Goal: Task Accomplishment & Management: Manage account settings

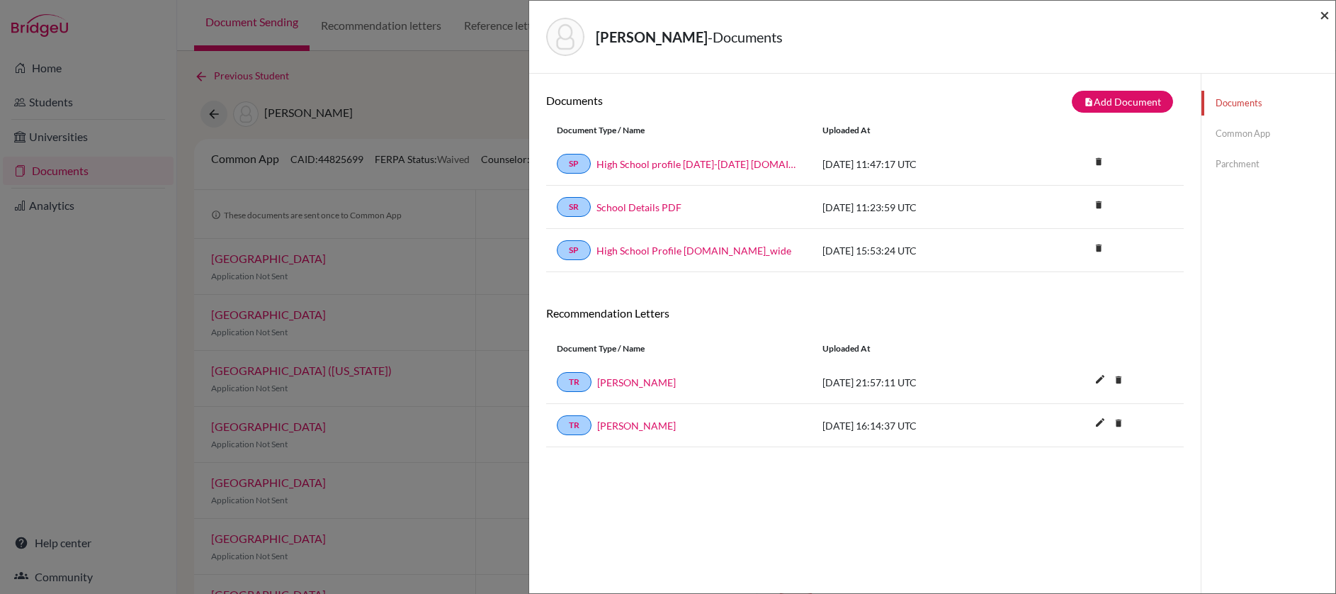
click at [1327, 16] on span "×" at bounding box center [1325, 14] width 10 height 21
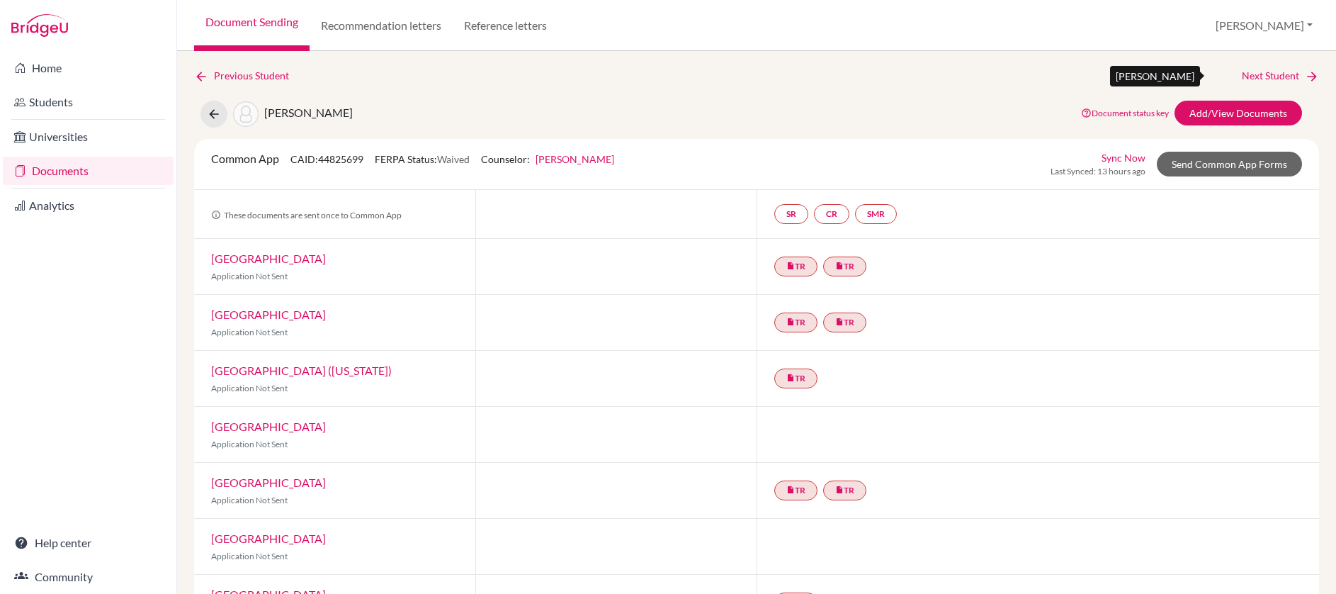
click at [1247, 79] on link "Next Student" at bounding box center [1280, 76] width 77 height 16
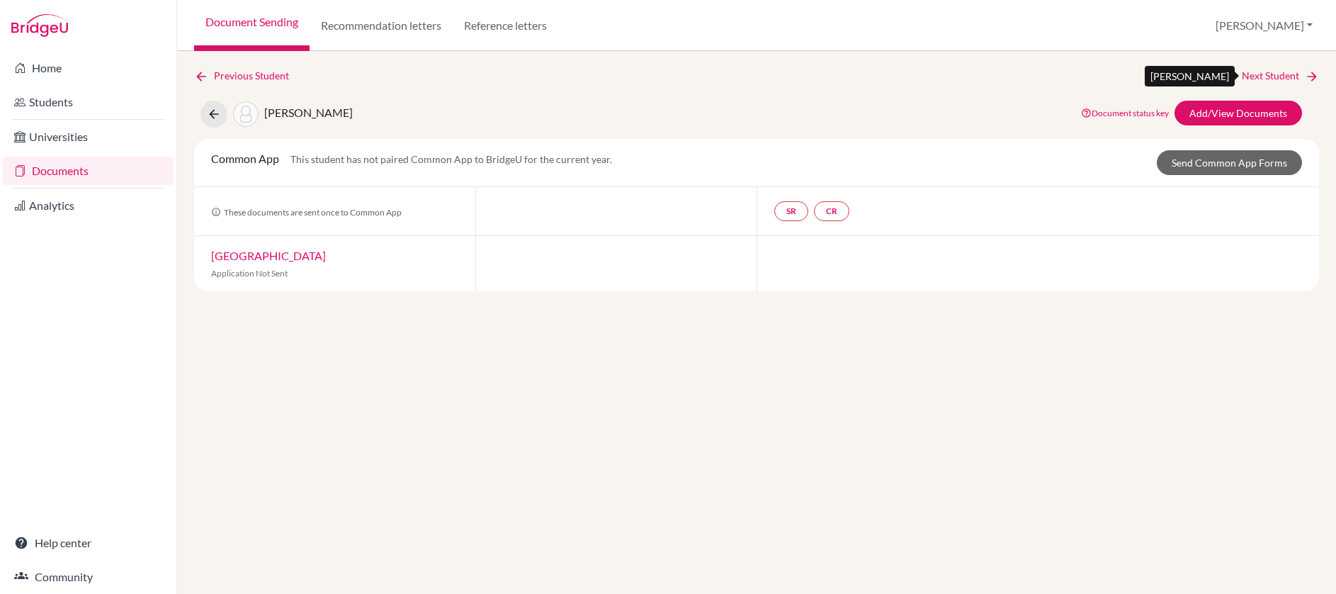
click at [1250, 75] on link "Next Student" at bounding box center [1280, 76] width 77 height 16
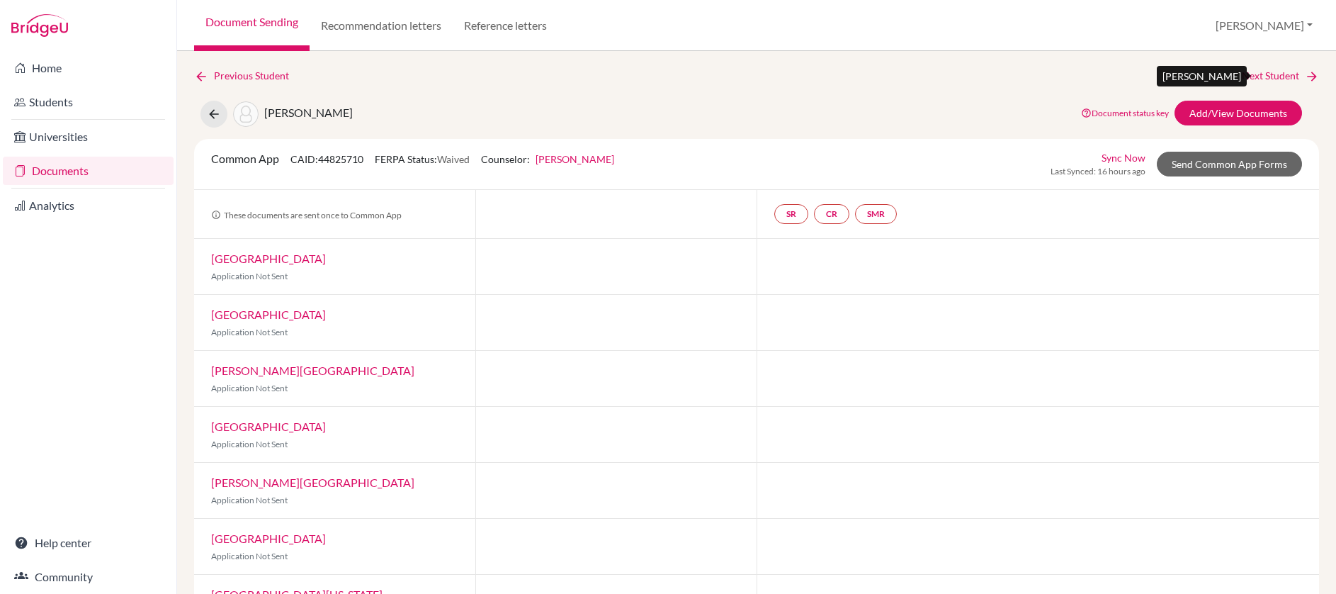
click at [1250, 75] on link "Next Student" at bounding box center [1280, 76] width 77 height 16
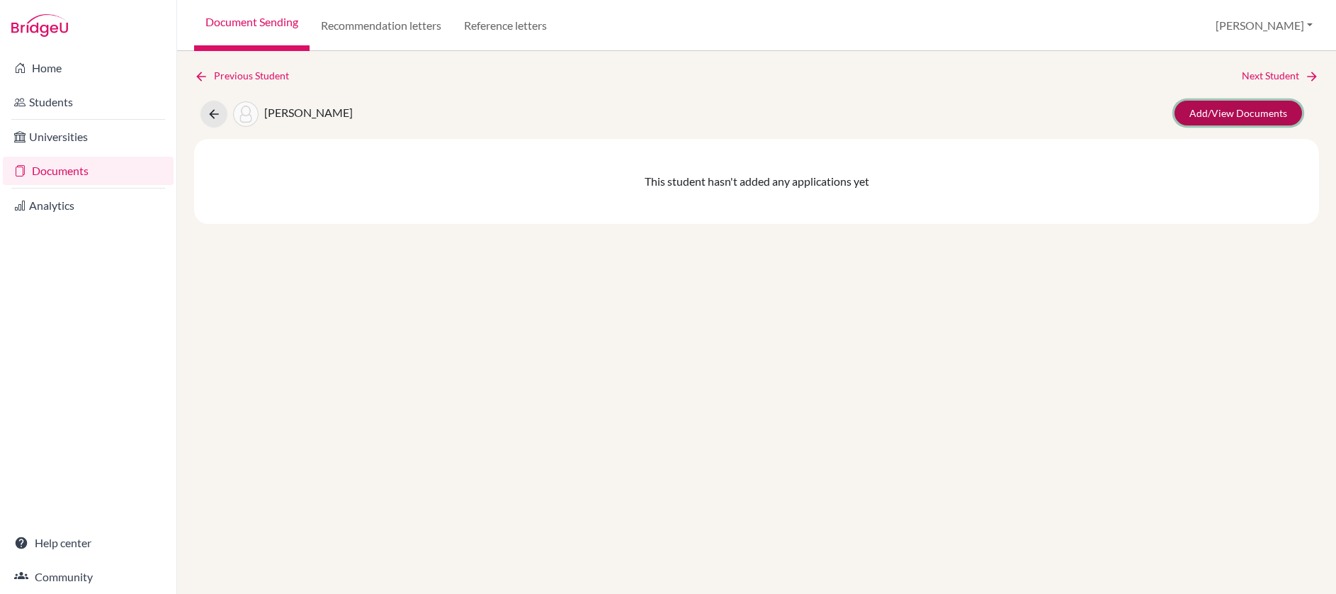
click at [1208, 115] on link "Add/View Documents" at bounding box center [1238, 113] width 128 height 25
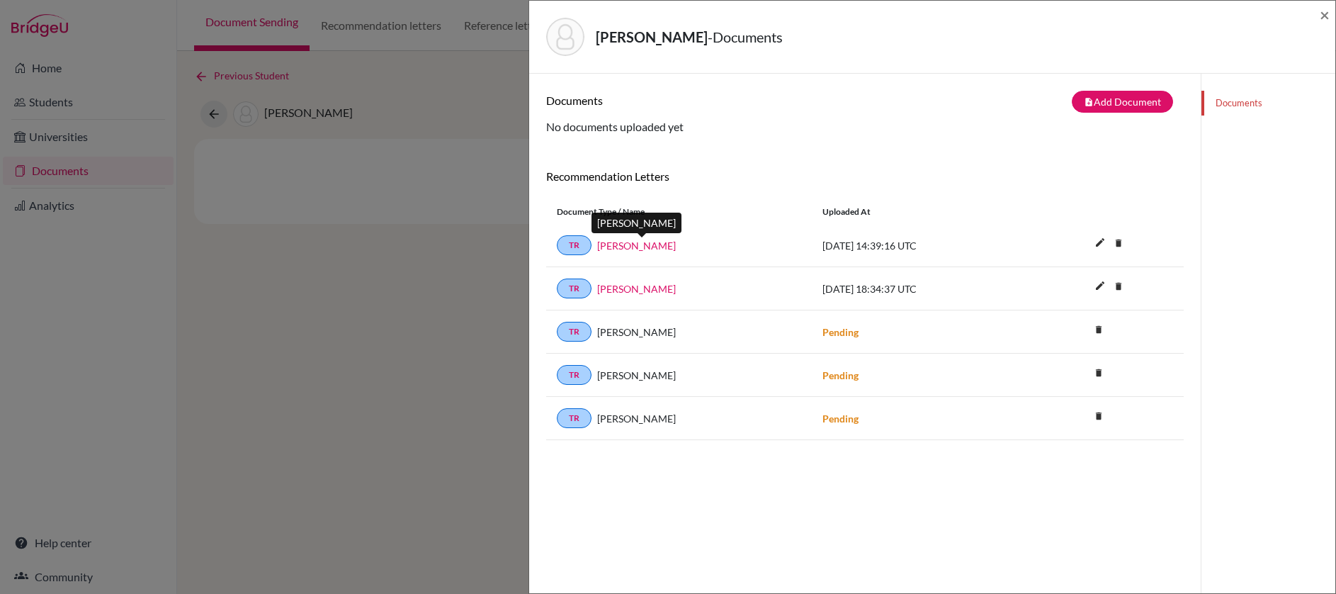
click at [669, 247] on link "[PERSON_NAME]" at bounding box center [636, 245] width 79 height 15
click at [651, 290] on link "[PERSON_NAME]" at bounding box center [636, 288] width 79 height 15
